Goal: Transaction & Acquisition: Purchase product/service

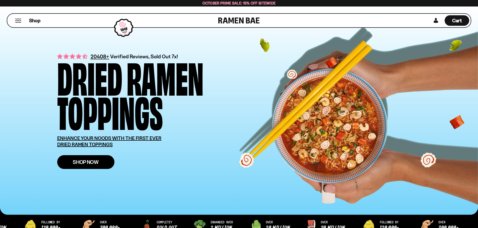
click at [79, 165] on span "Shop Now" at bounding box center [86, 162] width 26 height 5
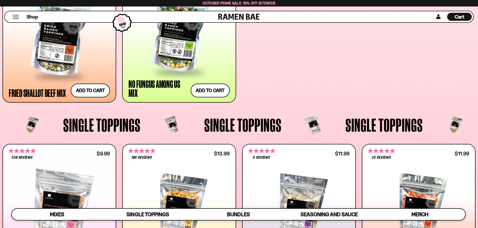
scroll to position [501, 0]
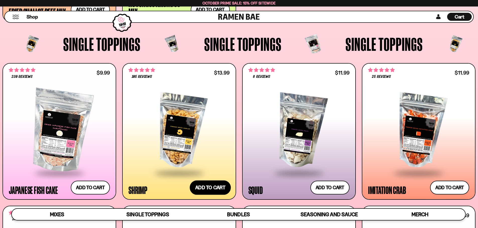
click at [197, 189] on button "Add to cart Add ― Regular price $13.99 Regular price Sale price $13.99 Unit pri…" at bounding box center [210, 187] width 41 height 15
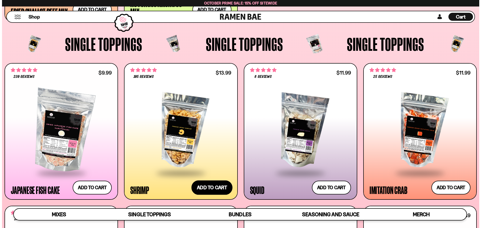
scroll to position [503, 0]
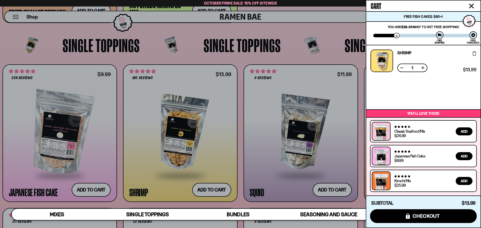
click at [330, 189] on div at bounding box center [240, 114] width 481 height 228
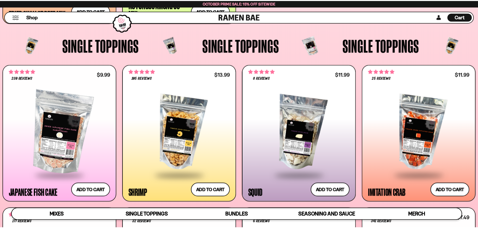
scroll to position [501, 0]
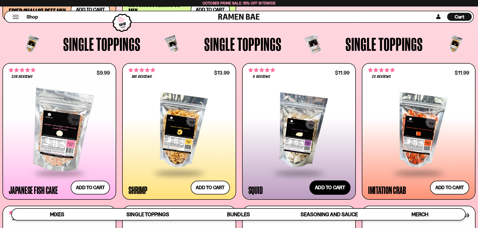
click at [328, 188] on button "Add to cart Add ― Regular price $11.99 Regular price Sale price $11.99 Unit pri…" at bounding box center [329, 187] width 41 height 15
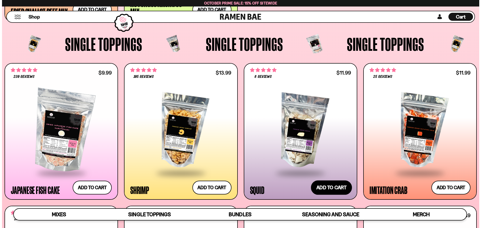
scroll to position [503, 0]
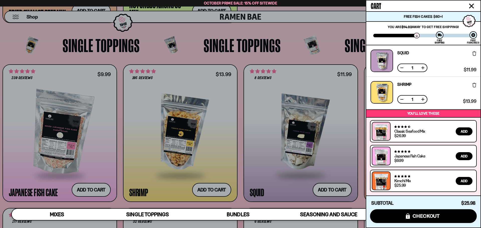
click at [473, 5] on icon "Close cart" at bounding box center [472, 6] width 5 height 5
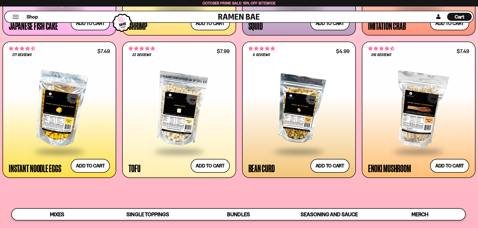
scroll to position [669, 0]
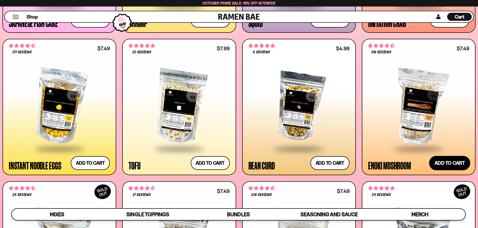
click at [444, 163] on button "Add to cart Add ― Regular price $7.49 Regular price Sale price $7.49 Unit price…" at bounding box center [449, 163] width 41 height 15
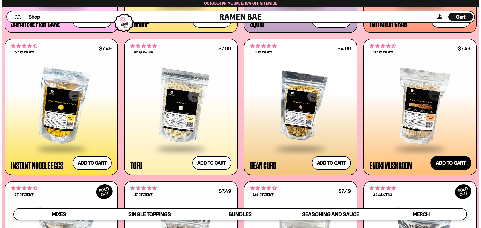
scroll to position [672, 0]
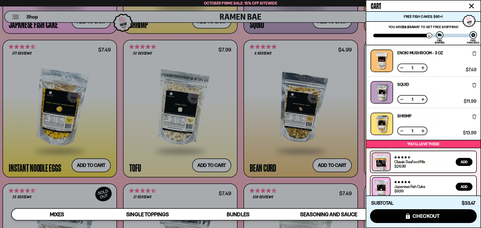
click at [474, 5] on icon "Close cart" at bounding box center [472, 6] width 5 height 5
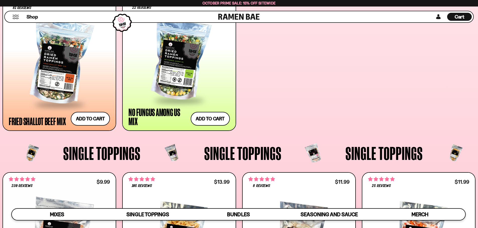
scroll to position [334, 0]
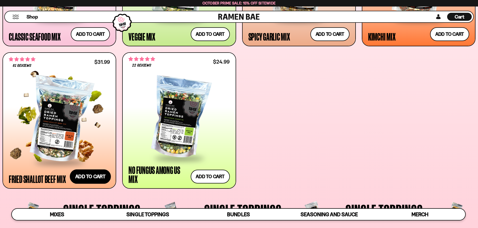
click at [82, 177] on button "Add to cart Add ― Regular price $31.99 Regular price Sale price $31.99 Unit pri…" at bounding box center [90, 177] width 41 height 15
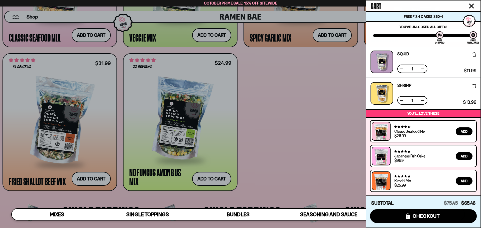
scroll to position [0, 0]
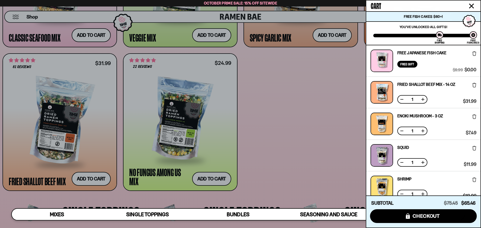
click at [64, 117] on div at bounding box center [240, 114] width 481 height 228
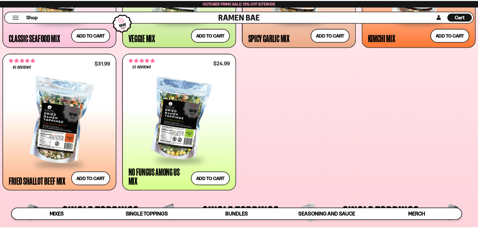
scroll to position [334, 0]
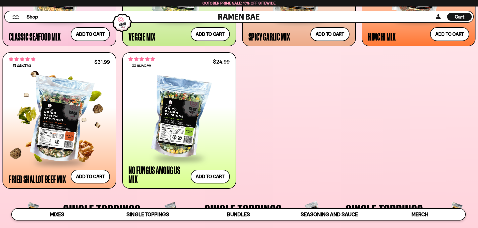
click at [63, 117] on div at bounding box center [59, 120] width 101 height 84
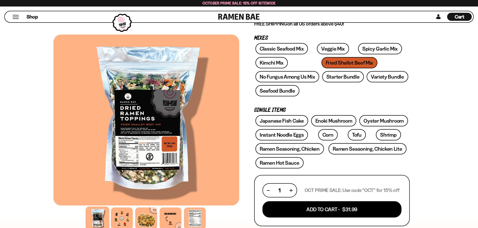
scroll to position [83, 0]
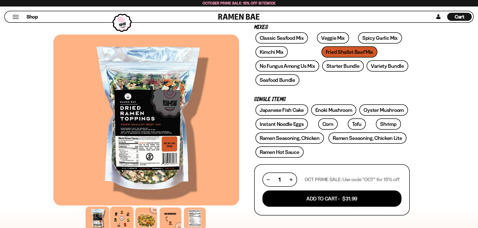
click at [120, 220] on div at bounding box center [122, 219] width 24 height 24
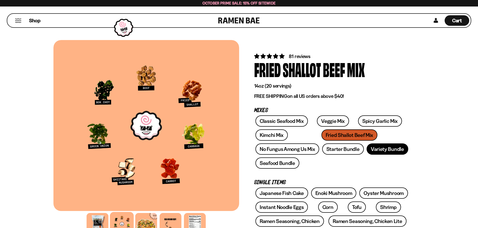
scroll to position [0, 0]
click at [36, 21] on span "Shop" at bounding box center [35, 21] width 12 height 8
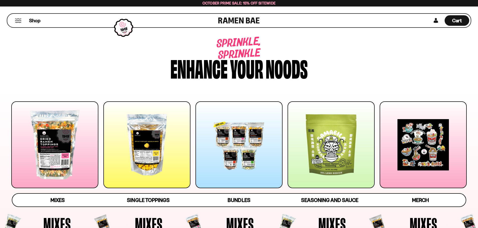
click at [143, 143] on div at bounding box center [146, 145] width 87 height 87
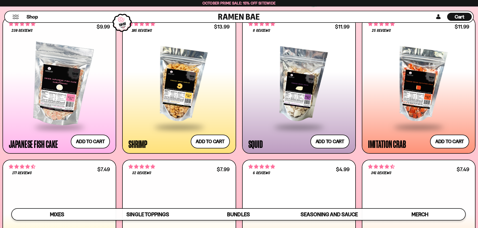
scroll to position [560, 0]
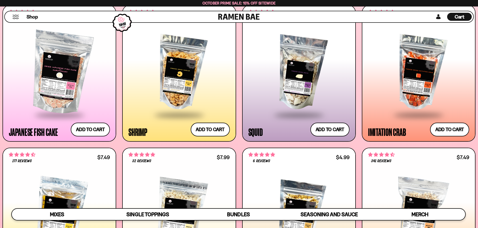
click at [178, 87] on div at bounding box center [178, 73] width 101 height 84
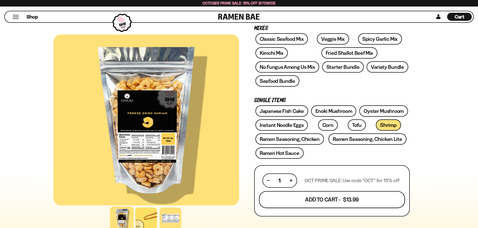
scroll to position [83, 0]
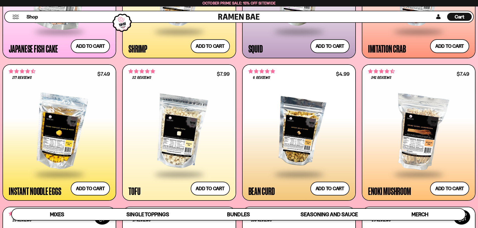
scroll to position [727, 0]
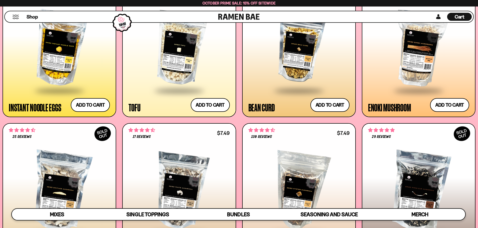
click at [53, 69] on div at bounding box center [59, 49] width 101 height 84
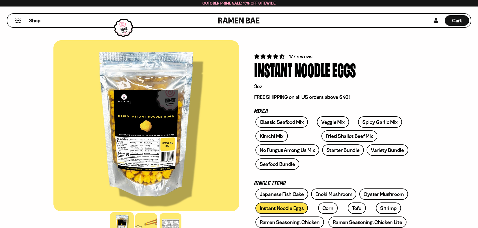
scroll to position [83, 0]
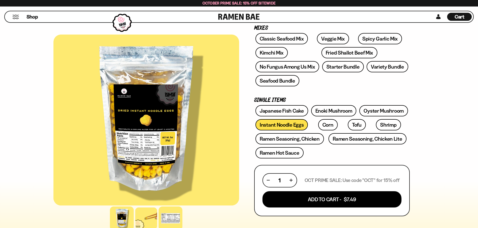
click at [174, 216] on div at bounding box center [170, 219] width 24 height 24
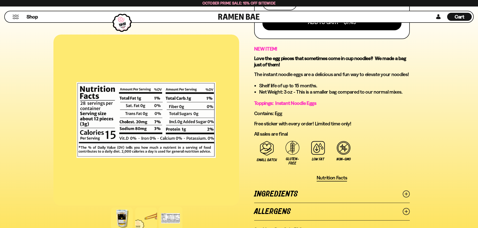
scroll to position [251, 0]
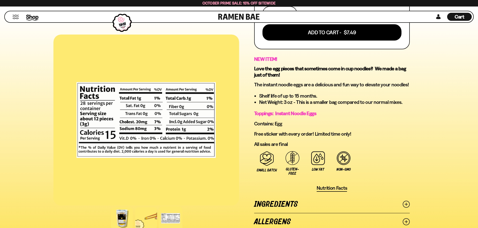
click at [28, 17] on span "Shop" at bounding box center [32, 17] width 12 height 8
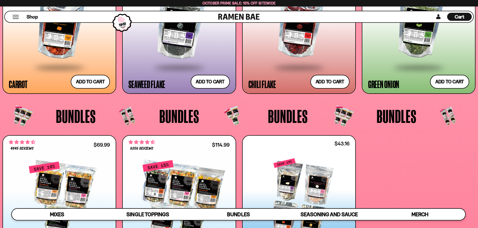
scroll to position [1170, 0]
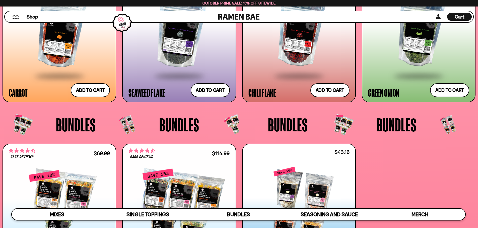
click at [457, 17] on span "Cart" at bounding box center [459, 17] width 10 height 6
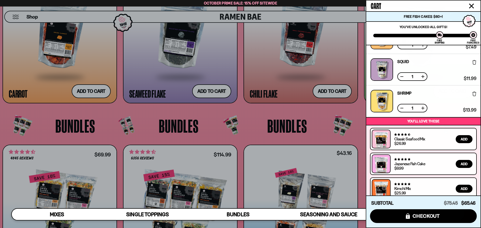
scroll to position [94, 0]
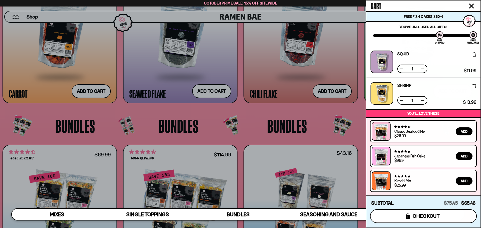
click at [415, 215] on span "checkout" at bounding box center [426, 217] width 27 height 6
